Goal: Find specific fact: Find specific fact

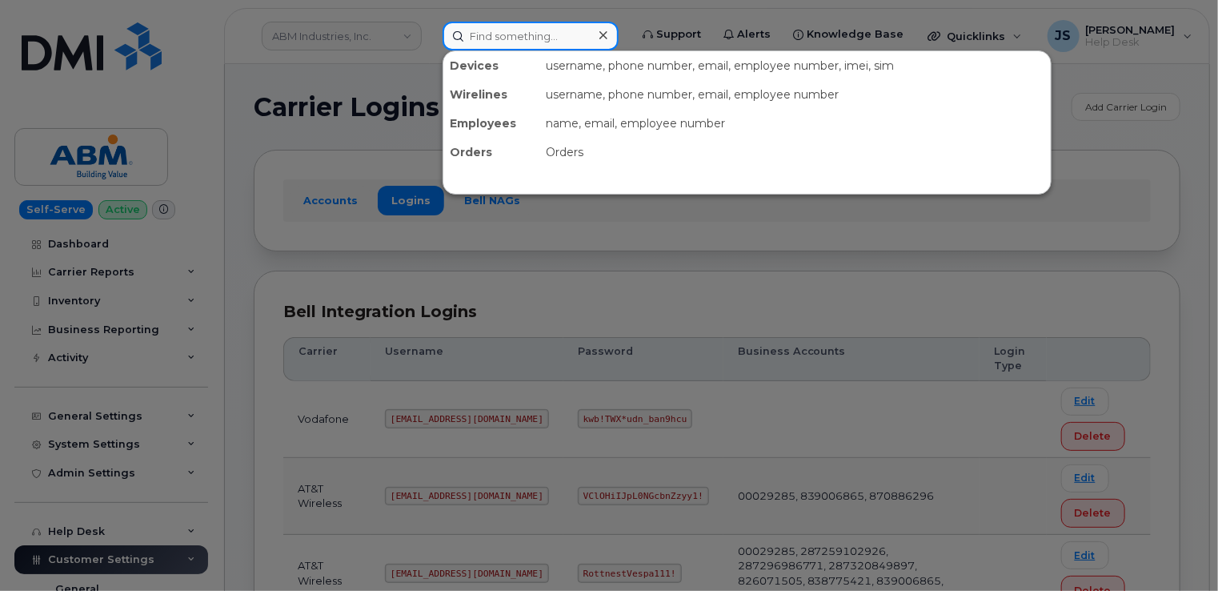
paste input "724-961-6641"
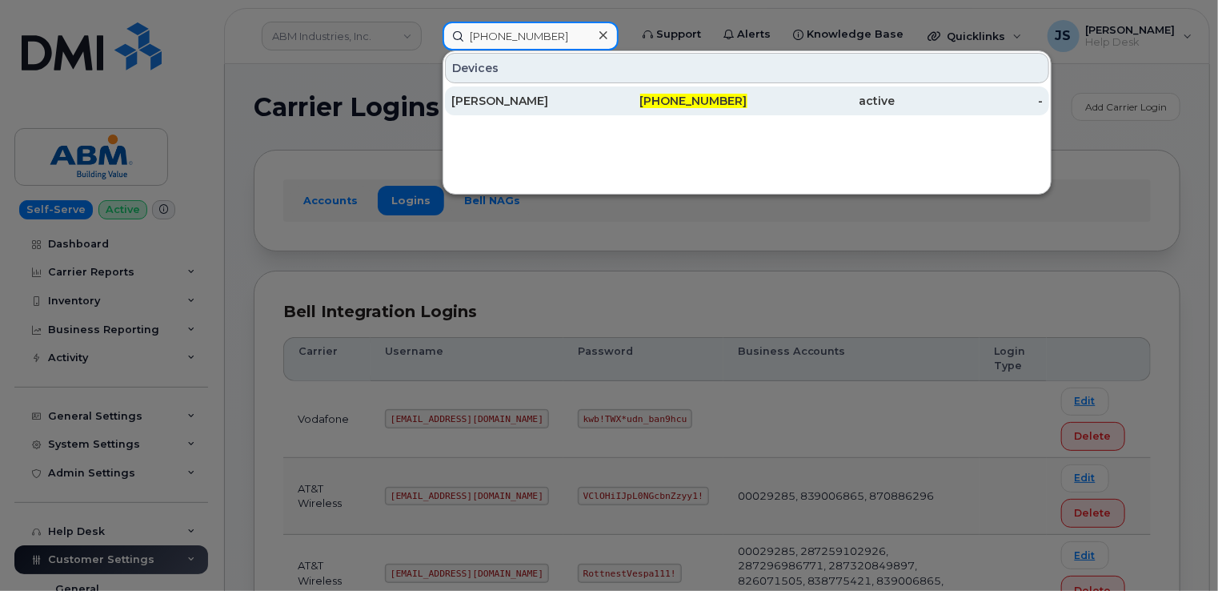
type input "724-961-6641"
click at [512, 94] on div "[PERSON_NAME]" at bounding box center [525, 101] width 148 height 16
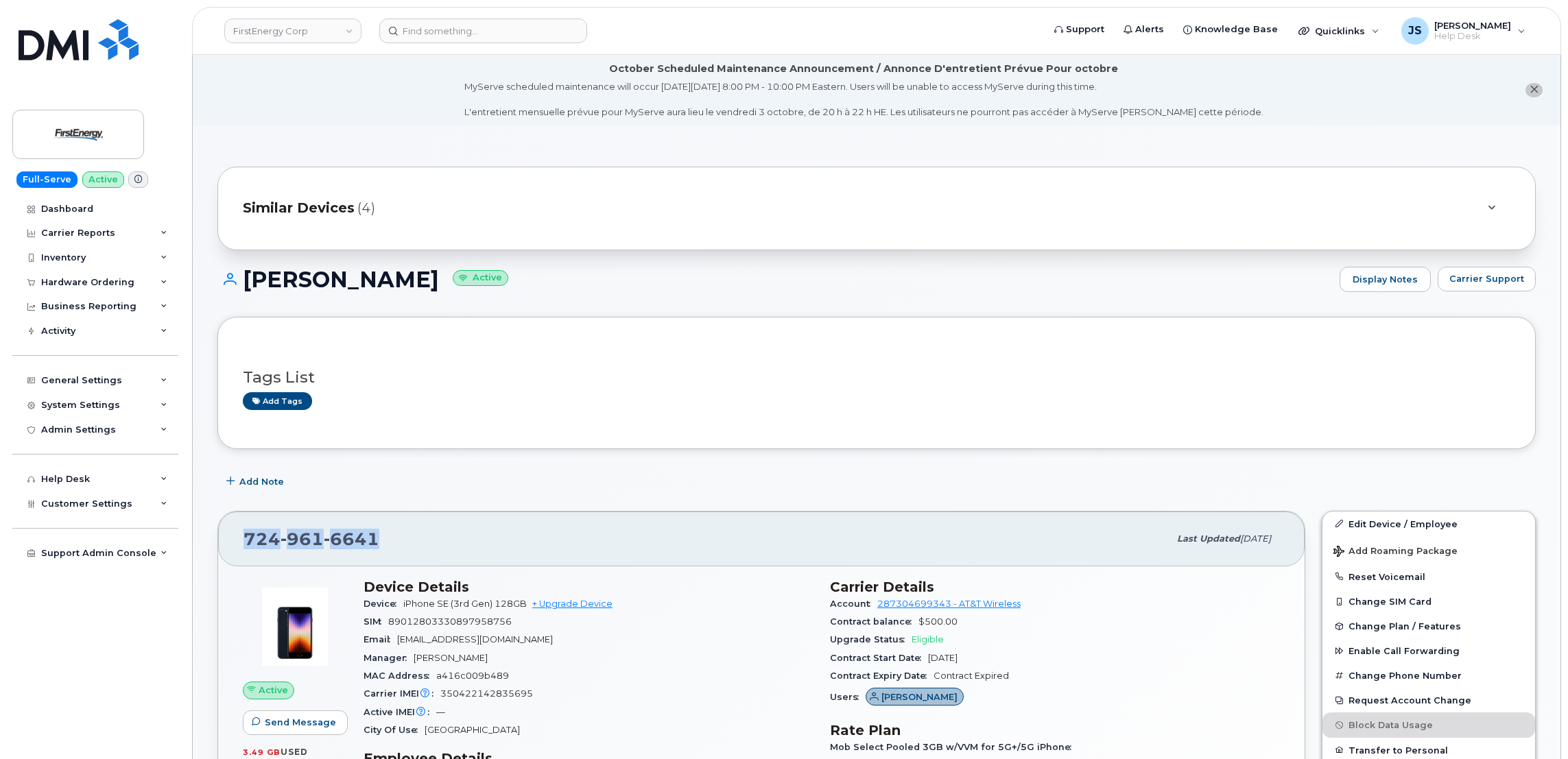
drag, startPoint x: 373, startPoint y: 545, endPoint x: 244, endPoint y: 545, distance: 129.0
click at [244, 545] on span "[PHONE_NUMBER]" at bounding box center [311, 539] width 135 height 21
copy span "724 961 6641"
click at [493, 33] on input at bounding box center [483, 31] width 208 height 25
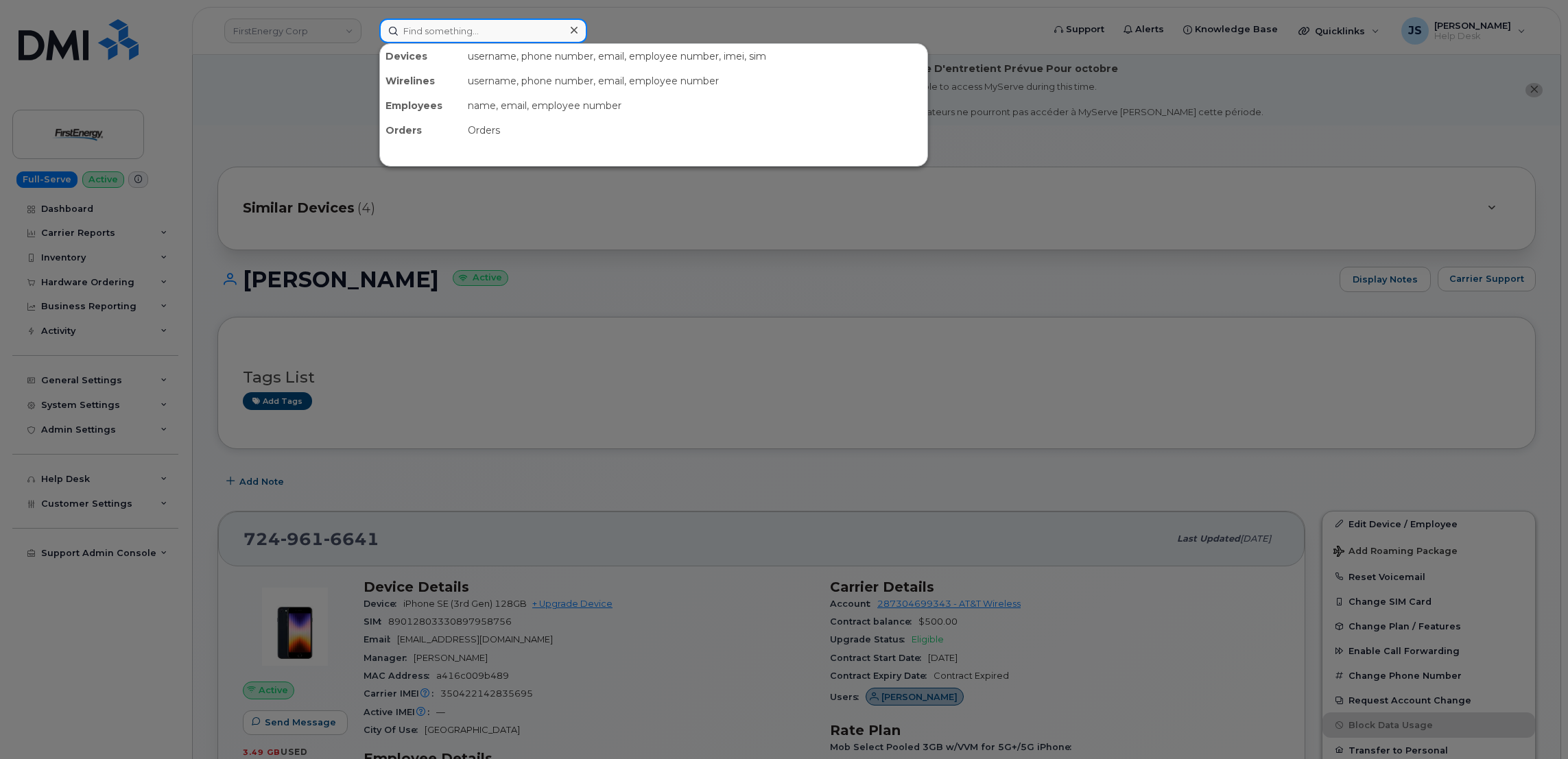
click at [493, 33] on input at bounding box center [483, 31] width 208 height 25
paste input "293987"
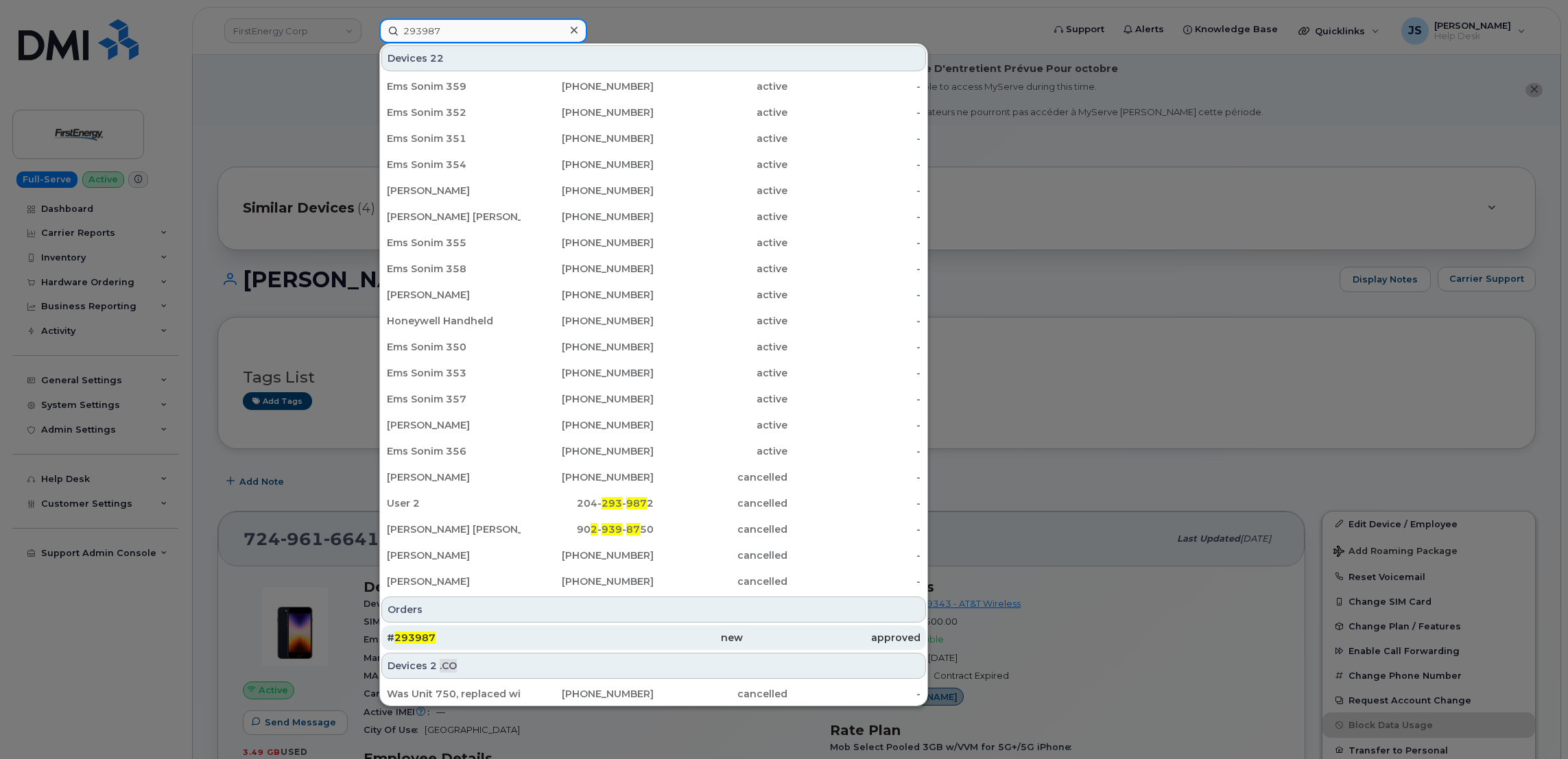
type input "293987"
click at [569, 634] on div "new" at bounding box center [653, 637] width 177 height 14
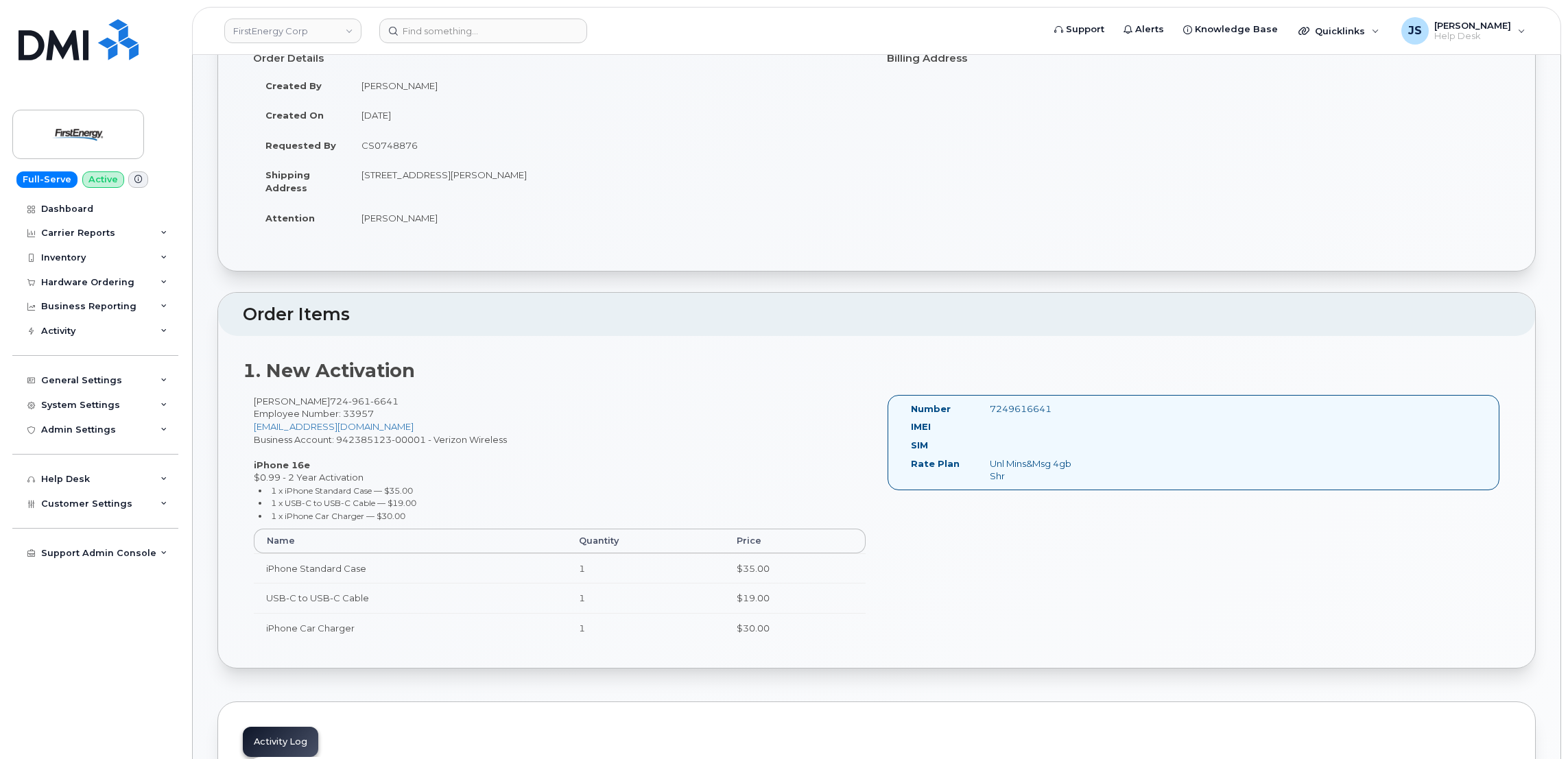
scroll to position [103, 0]
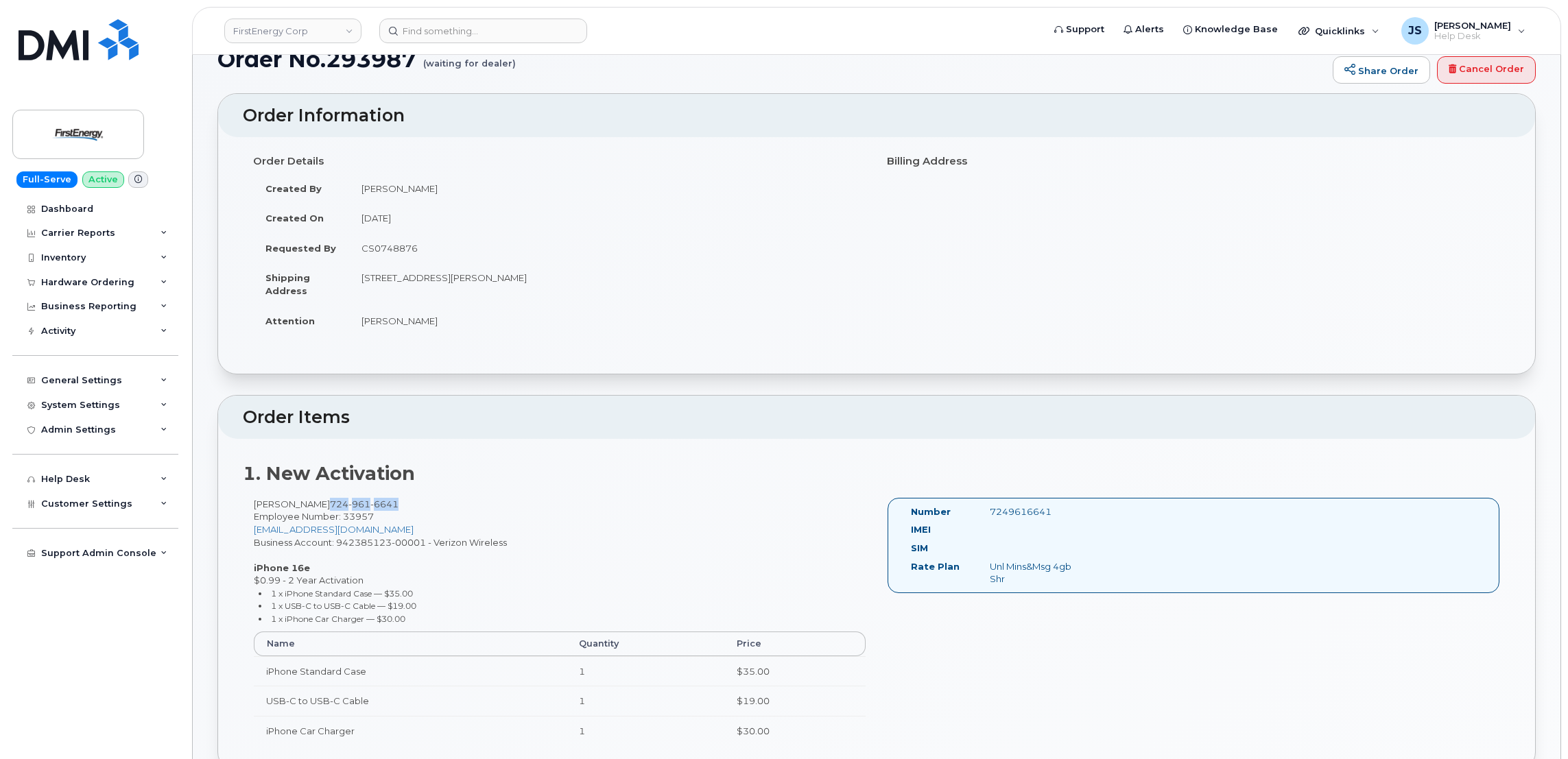
drag, startPoint x: 344, startPoint y: 501, endPoint x: 412, endPoint y: 501, distance: 68.0
click at [398, 501] on span "724 961 6641" at bounding box center [364, 504] width 69 height 11
copy span "724 961 6641"
click at [265, 507] on div "Glenn L Christner Jr 724 961 6641 Employee Number: 33957 gchrist@firstenergycor…" at bounding box center [560, 628] width 634 height 260
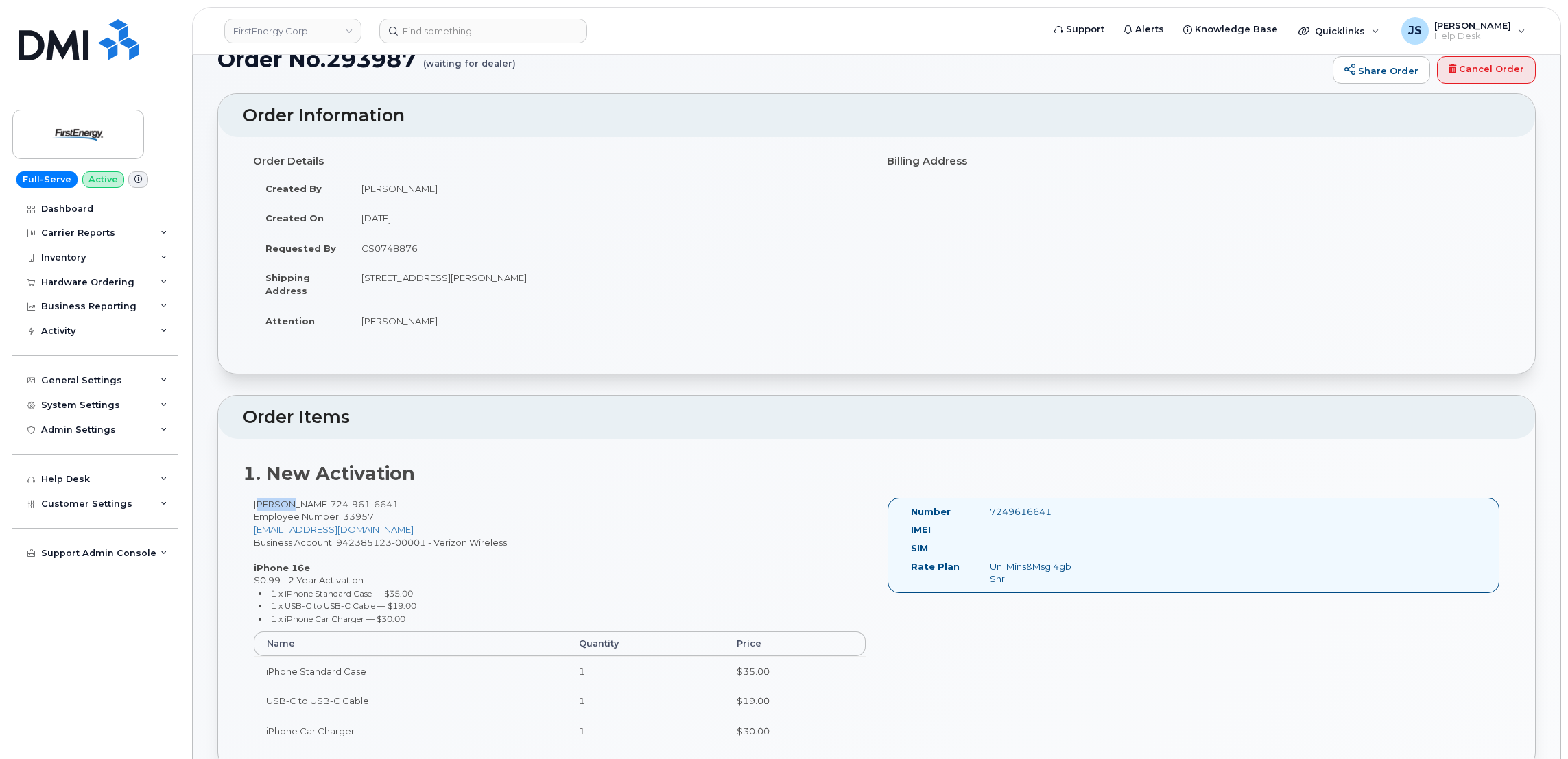
click at [265, 507] on div "Glenn L Christner Jr 724 961 6641 Employee Number: 33957 gchrist@firstenergycor…" at bounding box center [560, 628] width 634 height 260
copy div "Glenn"
click at [318, 503] on div "Glenn L Christner Jr 724 961 6641 Employee Number: 33957 gchrist@firstenergycor…" at bounding box center [560, 628] width 634 height 260
copy div "Christner"
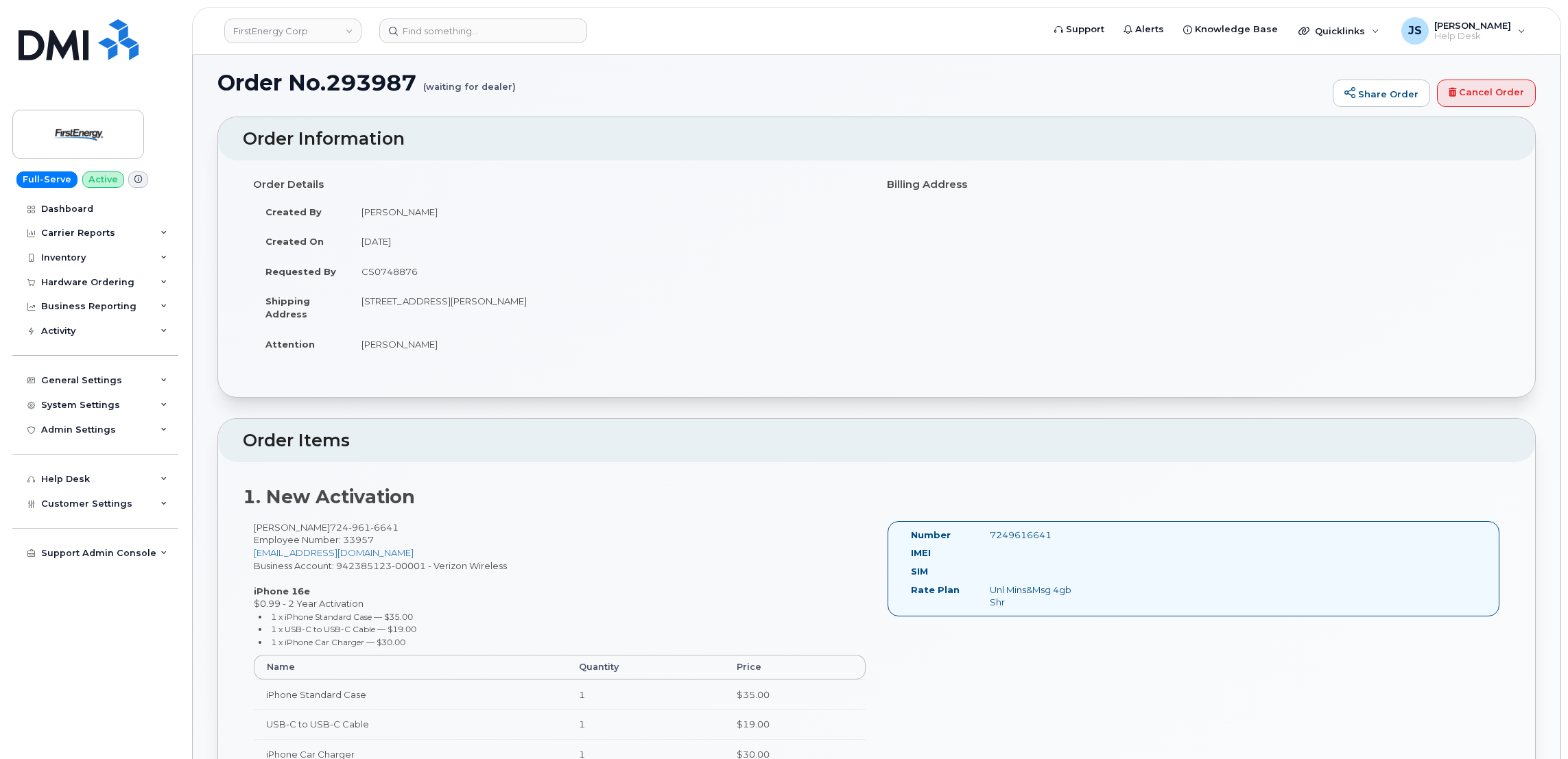
scroll to position [0, 0]
